Goal: Register for event/course

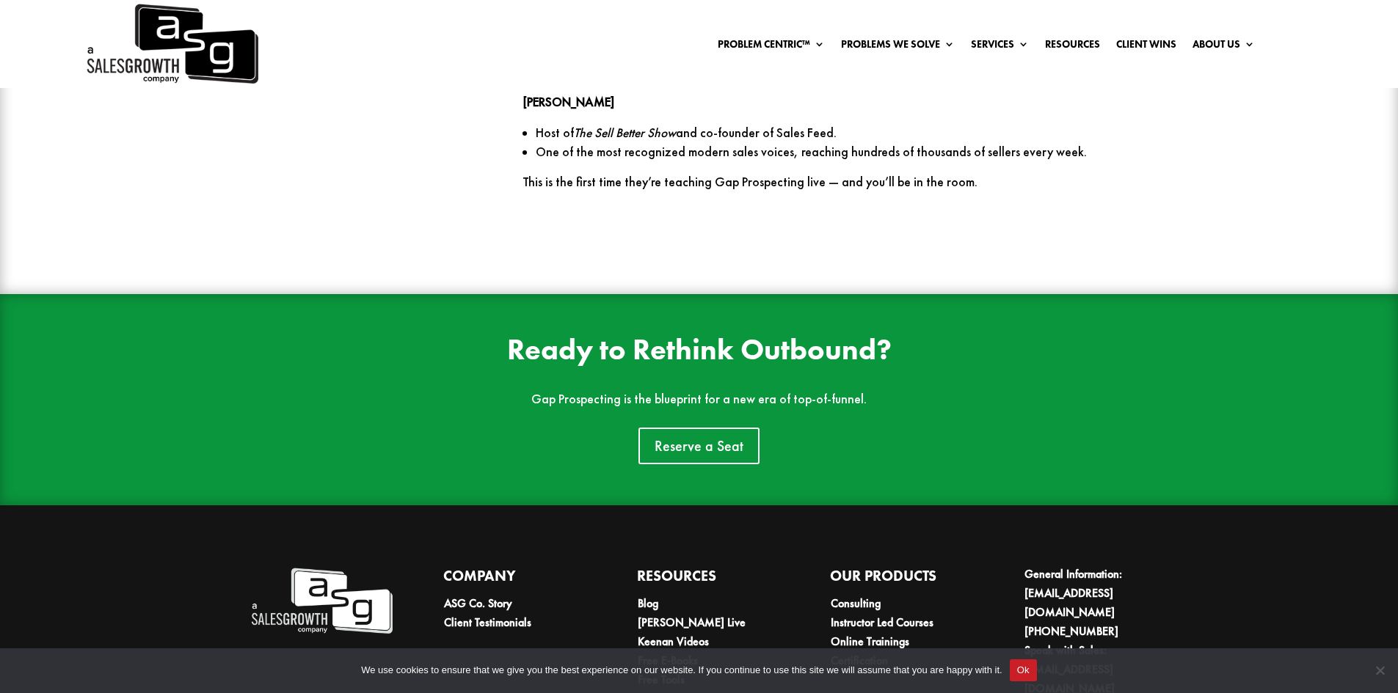
scroll to position [2321, 0]
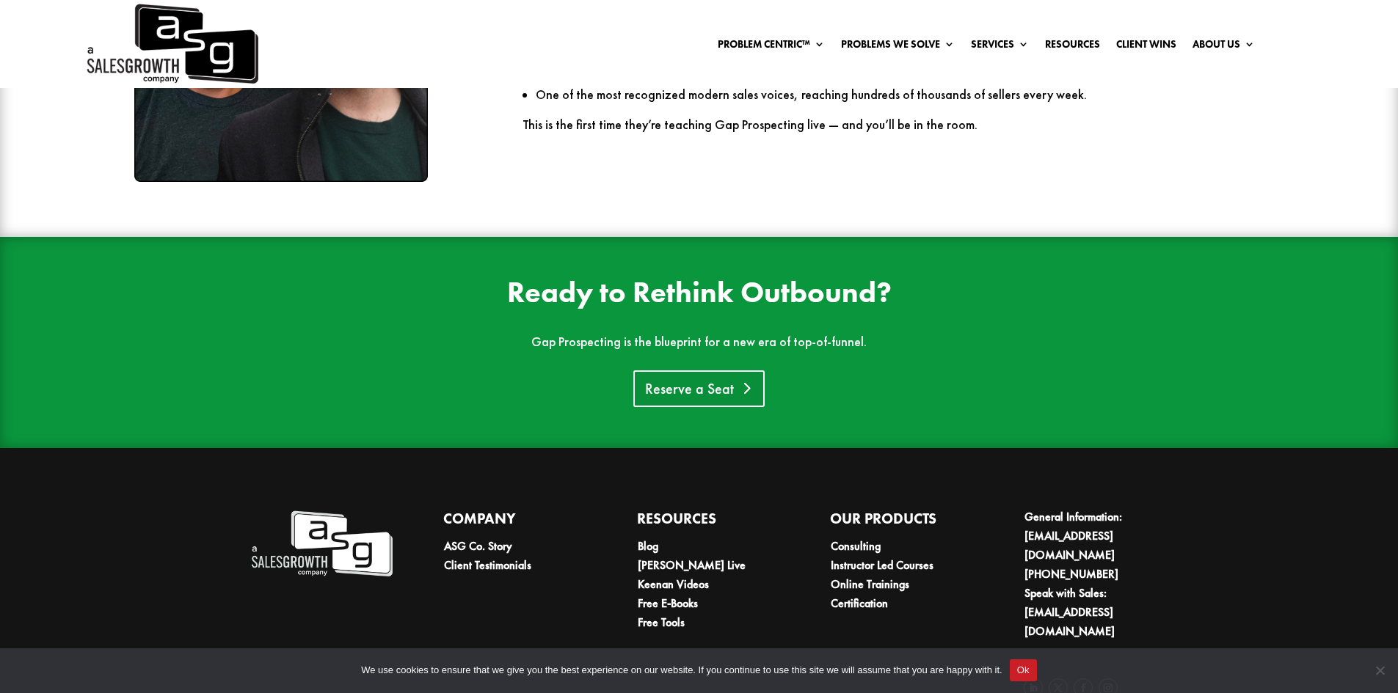
click at [744, 371] on link "Reserve a Seat" at bounding box center [698, 389] width 131 height 37
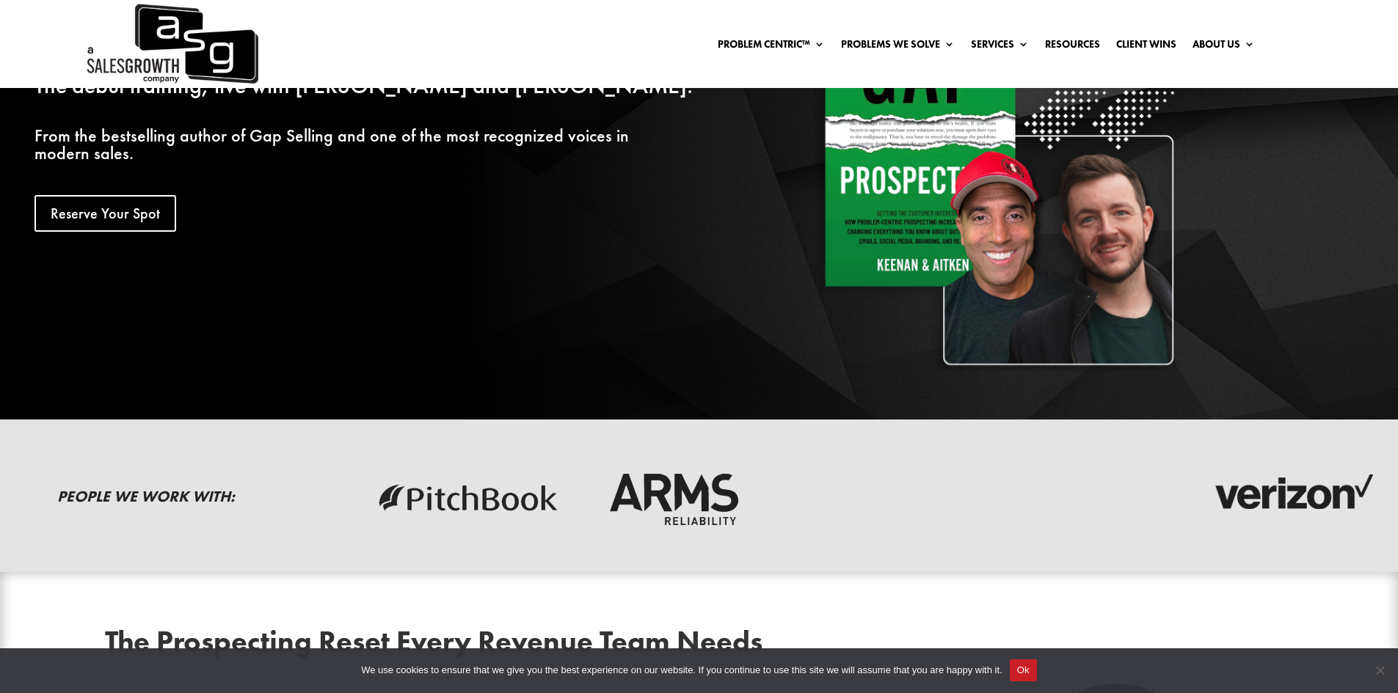
scroll to position [0, 0]
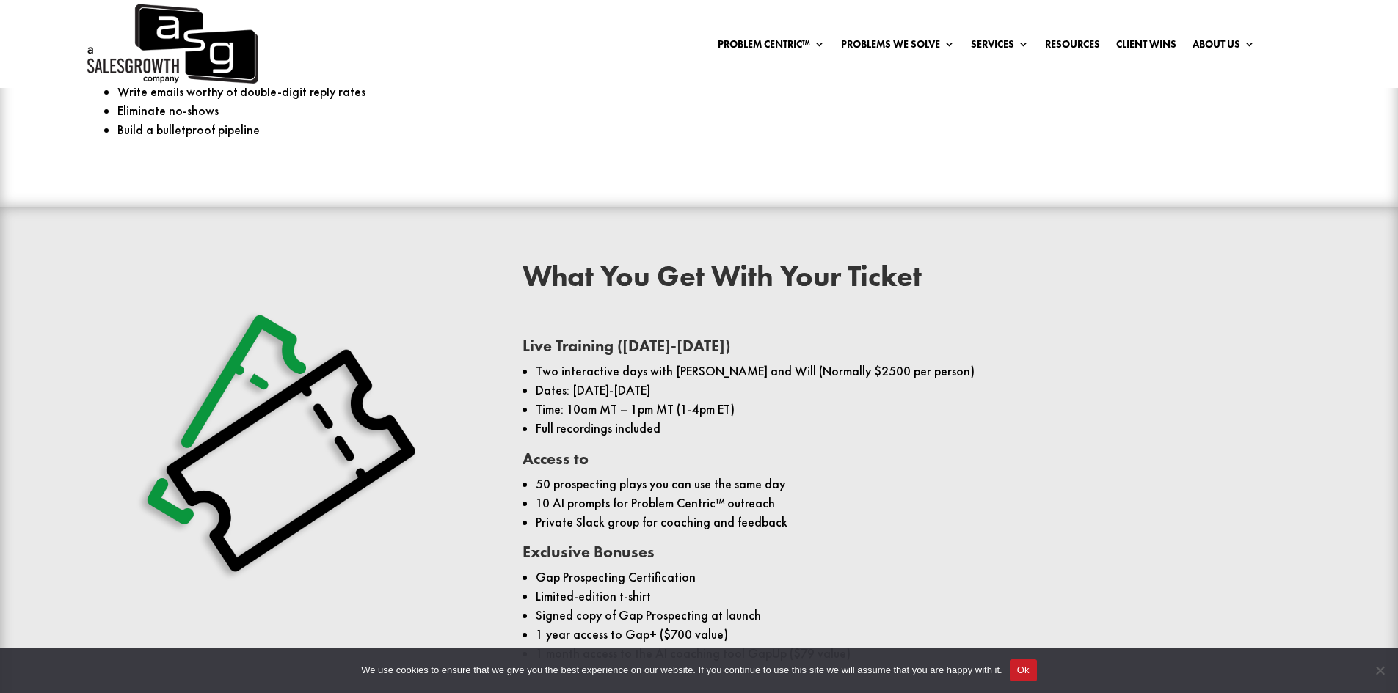
scroll to position [954, 0]
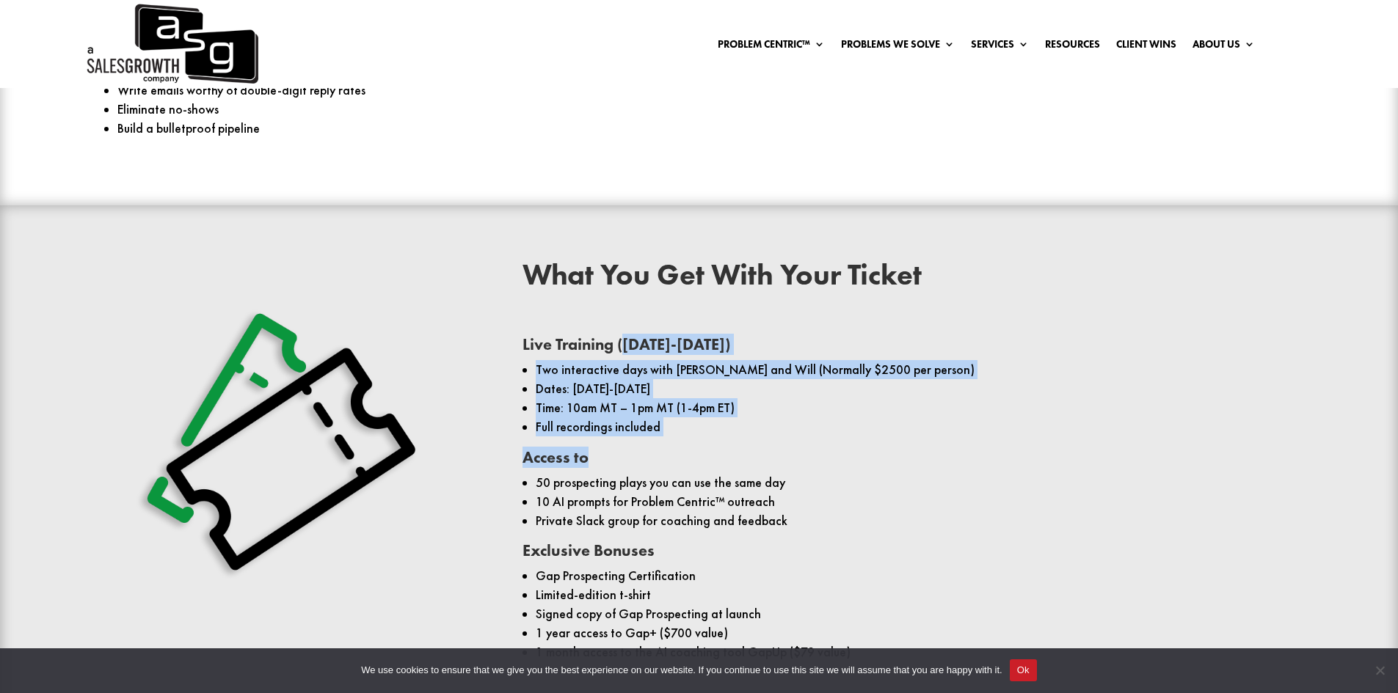
drag, startPoint x: 630, startPoint y: 305, endPoint x: 752, endPoint y: 436, distance: 178.6
click at [752, 436] on div "Live Training (October 29-30) Two interactive days with Keenan and Will (Normal…" at bounding box center [907, 502] width 770 height 346
click at [752, 450] on h3 "Access to" at bounding box center [907, 461] width 770 height 23
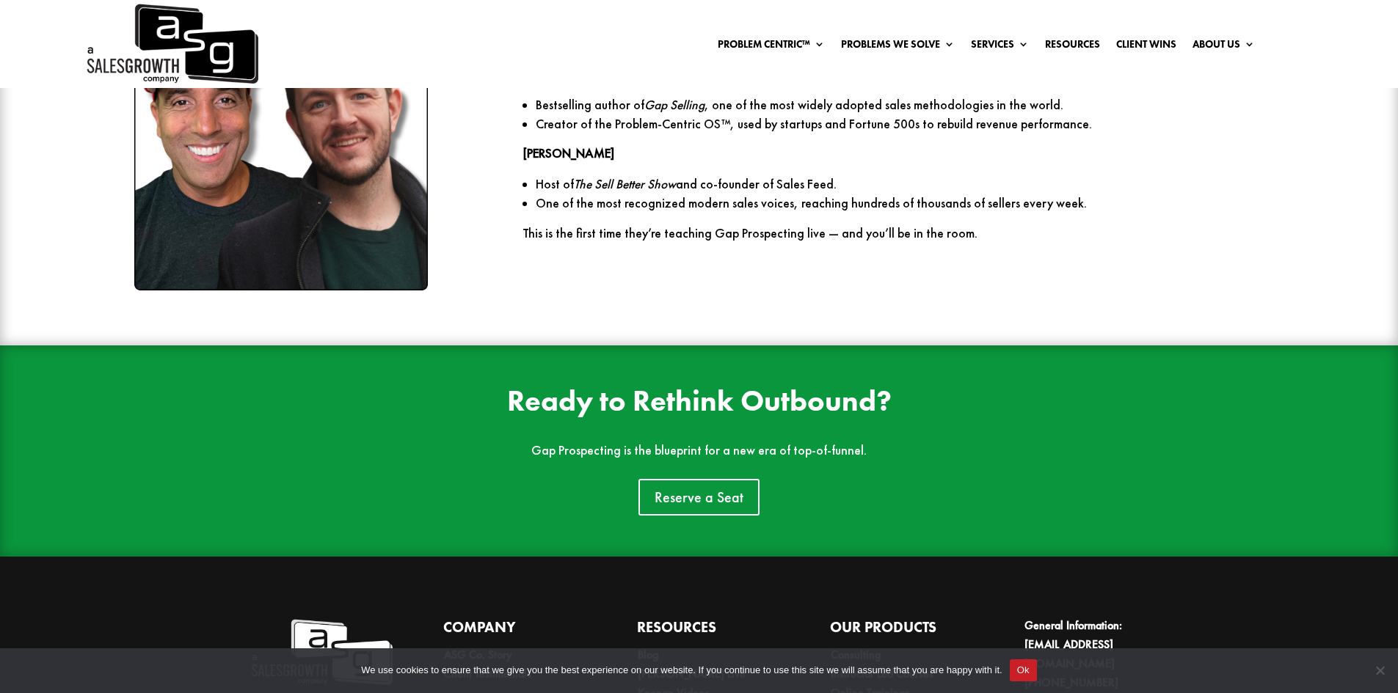
scroll to position [2274, 0]
